Goal: Find contact information: Find contact information

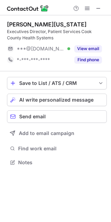
scroll to position [157, 111]
click at [100, 8] on span at bounding box center [98, 9] width 6 height 6
click at [96, 7] on span at bounding box center [98, 9] width 6 height 6
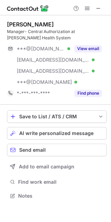
scroll to position [191, 111]
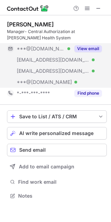
click at [76, 48] on button "View email" at bounding box center [87, 48] width 27 height 7
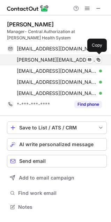
scroll to position [202, 111]
click at [97, 60] on span at bounding box center [98, 60] width 6 height 6
click at [95, 61] on button at bounding box center [98, 59] width 7 height 7
